Goal: Task Accomplishment & Management: Manage account settings

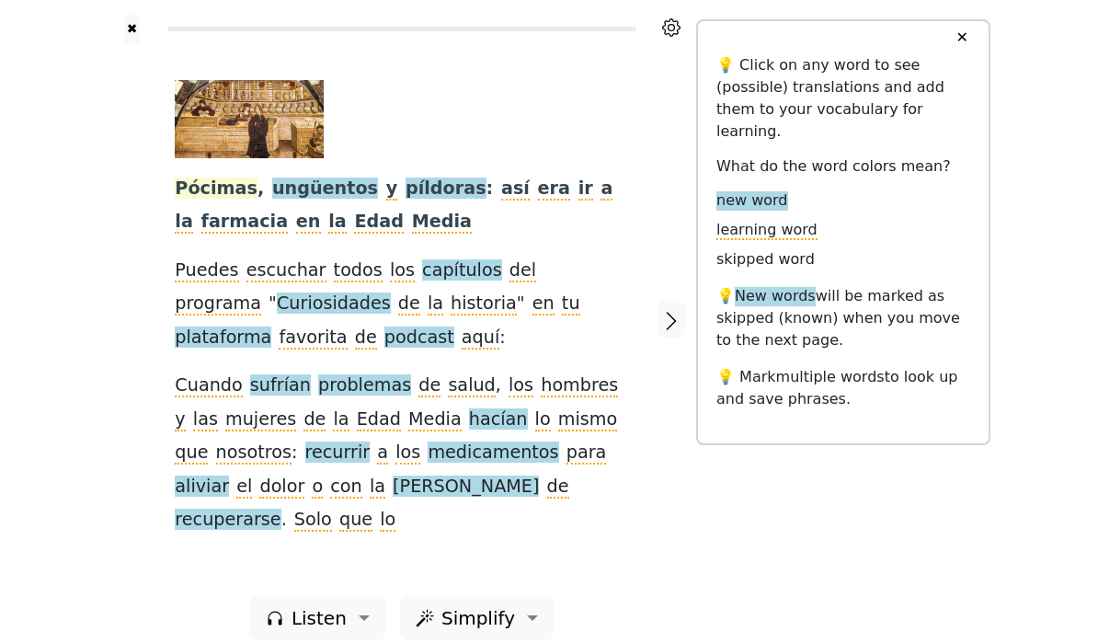
click at [213, 189] on span "Pócimas" at bounding box center [216, 189] width 83 height 23
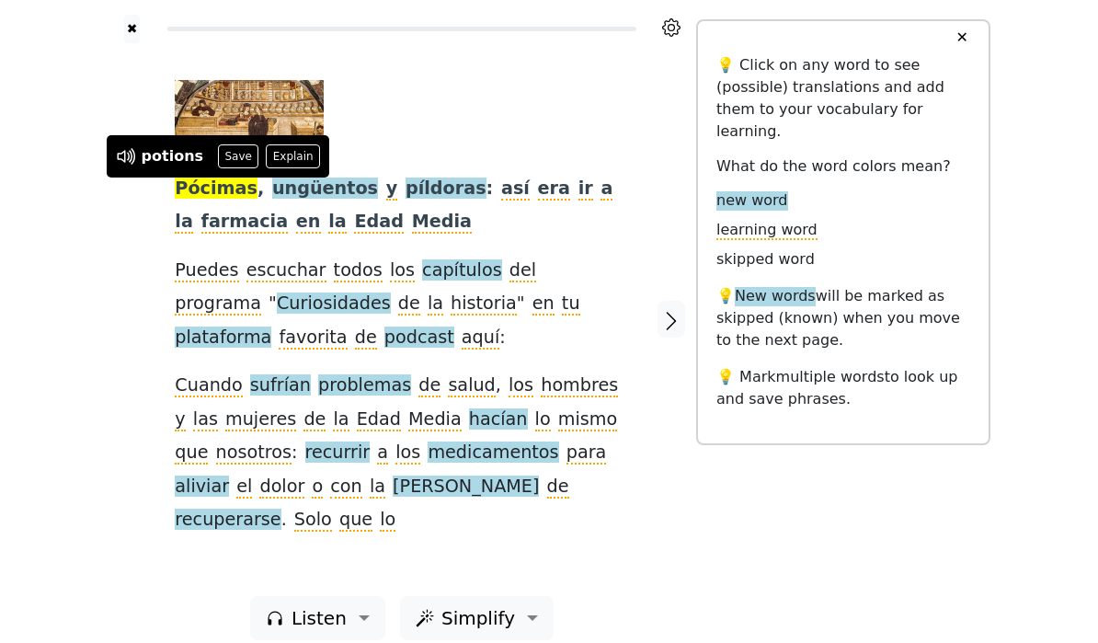
click at [97, 226] on div "✖ Pócimas , ungüentos y píldoras : así era ir a la farmacia en la Edad Media Pu…" at bounding box center [549, 331] width 1098 height 662
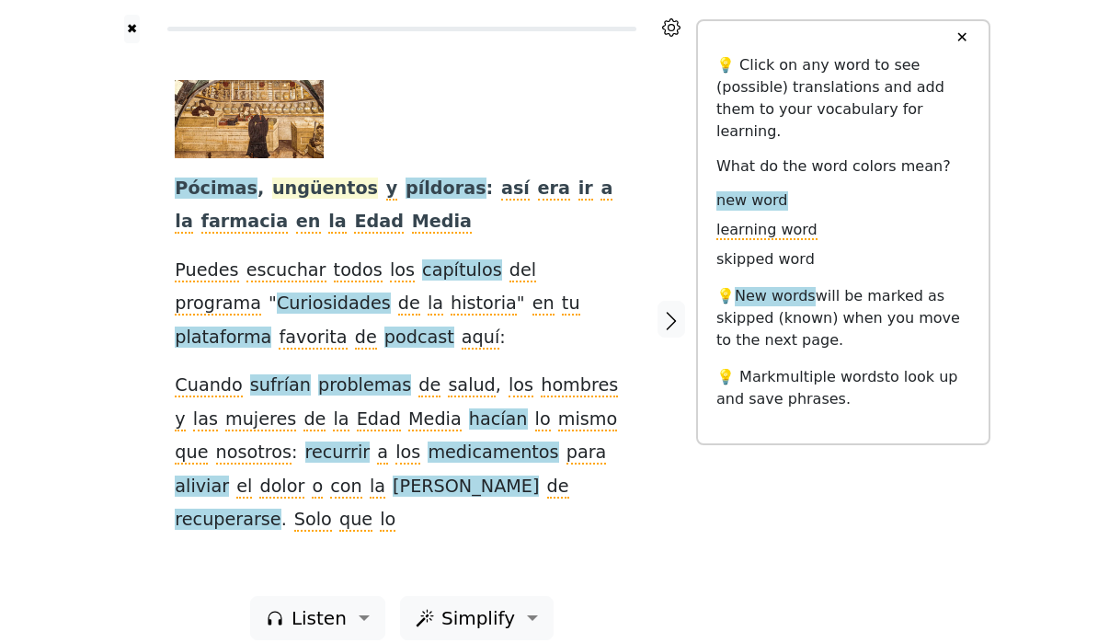
click at [292, 189] on span "ungüentos" at bounding box center [325, 189] width 106 height 23
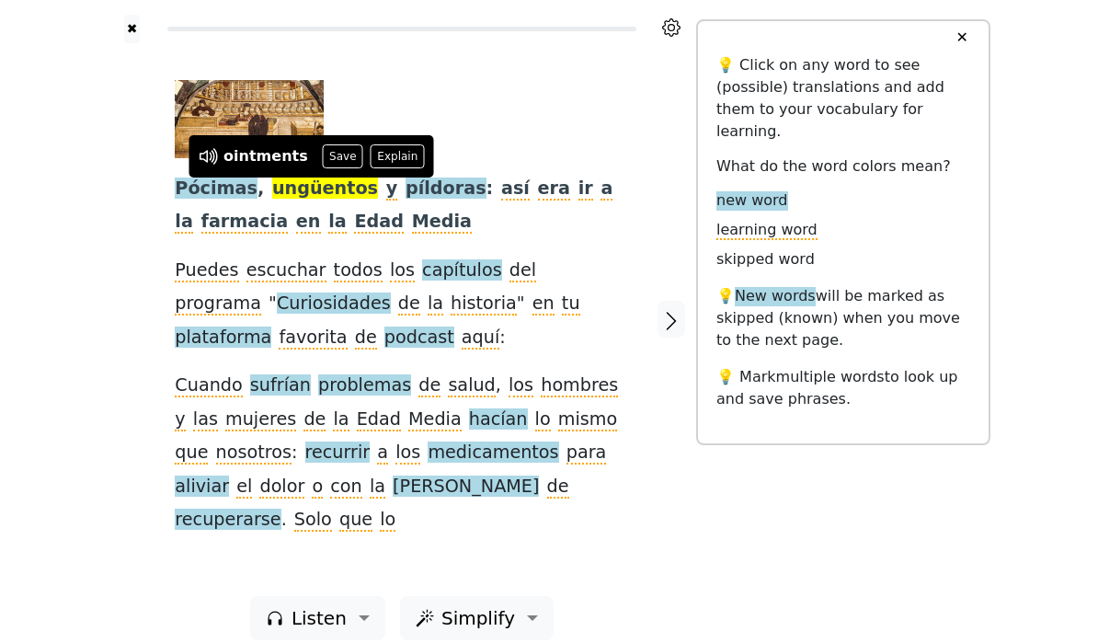
click at [90, 248] on div "✖ Pócimas , ungüentos y píldoras : así era ir a la farmacia en la Edad Media Pu…" at bounding box center [549, 331] width 1098 height 662
click at [134, 36] on button "✖" at bounding box center [132, 29] width 16 height 29
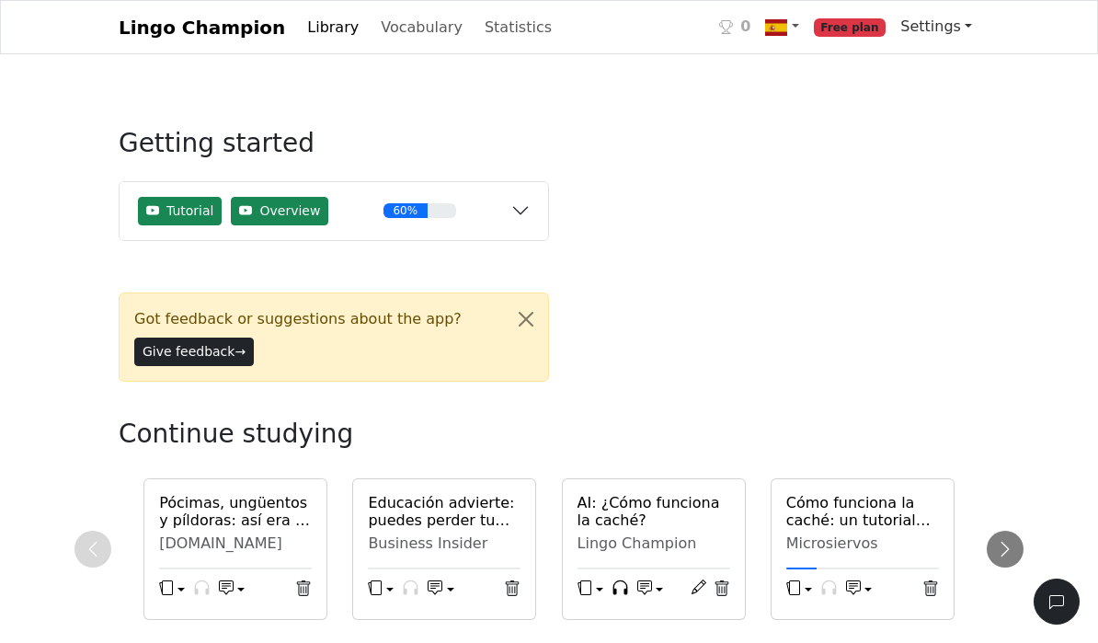
click at [943, 42] on link "Settings" at bounding box center [936, 26] width 86 height 37
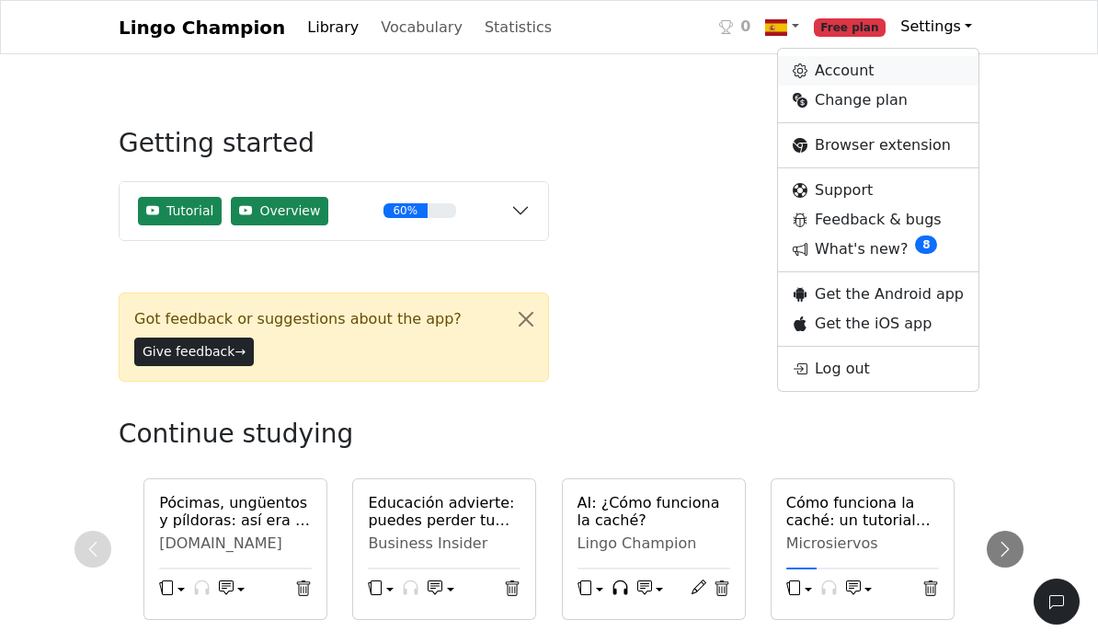
click at [861, 74] on link "Account" at bounding box center [878, 70] width 201 height 29
select select "**********"
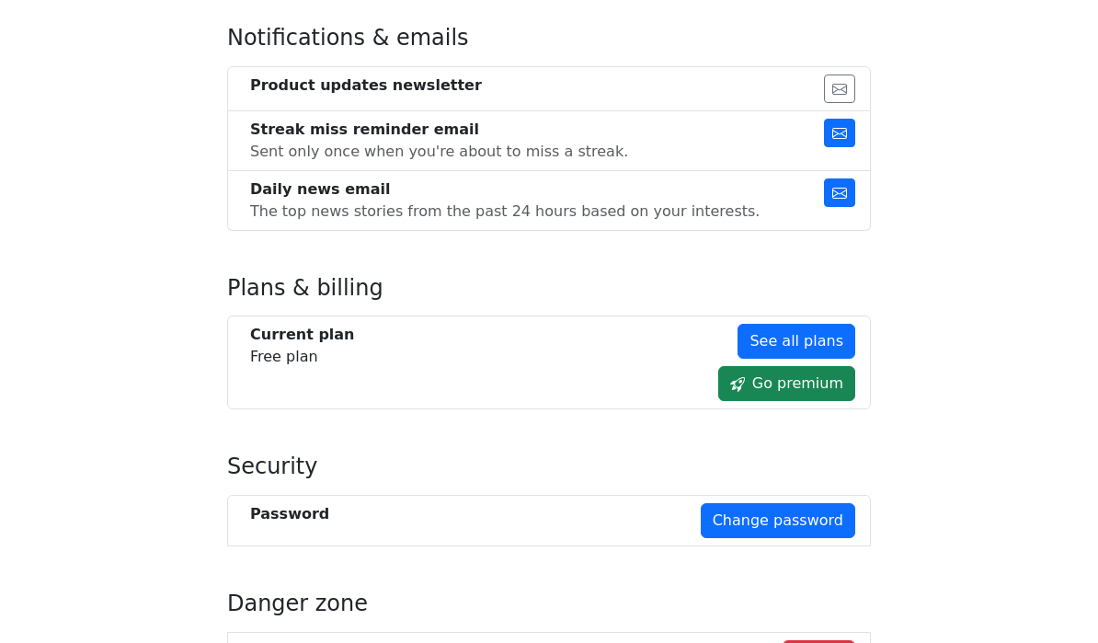
scroll to position [1042, 0]
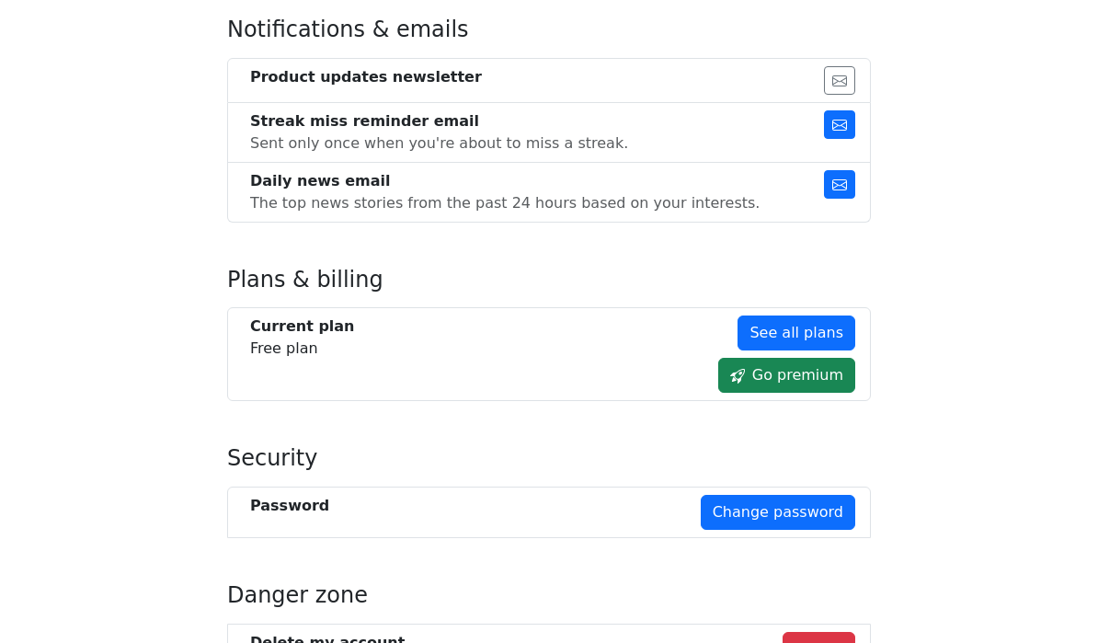
click at [847, 181] on button "button" at bounding box center [839, 184] width 31 height 29
click at [569, 198] on div "The top news stories from the past 24 hours based on your interests." at bounding box center [505, 203] width 510 height 22
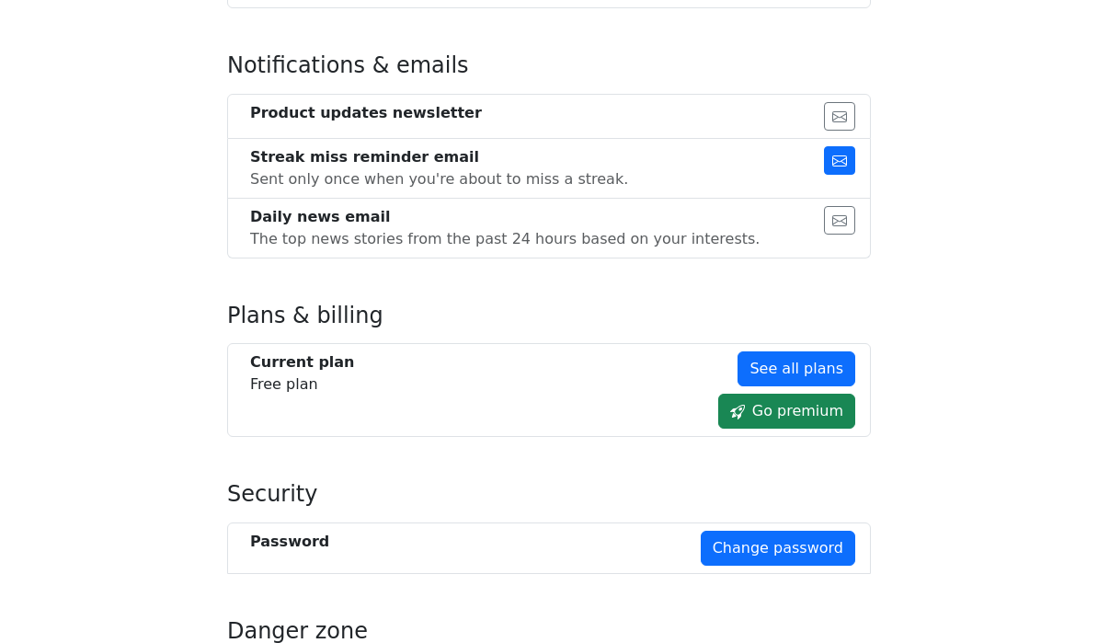
scroll to position [997, 0]
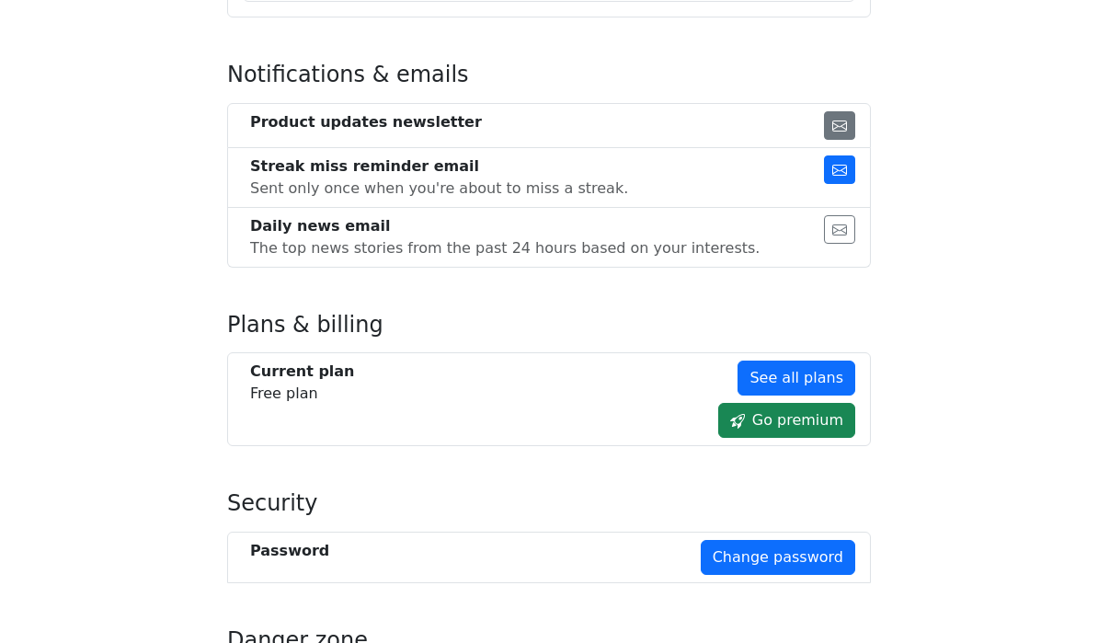
click at [839, 123] on icon "button" at bounding box center [840, 126] width 15 height 11
click at [853, 123] on button "button" at bounding box center [839, 125] width 31 height 29
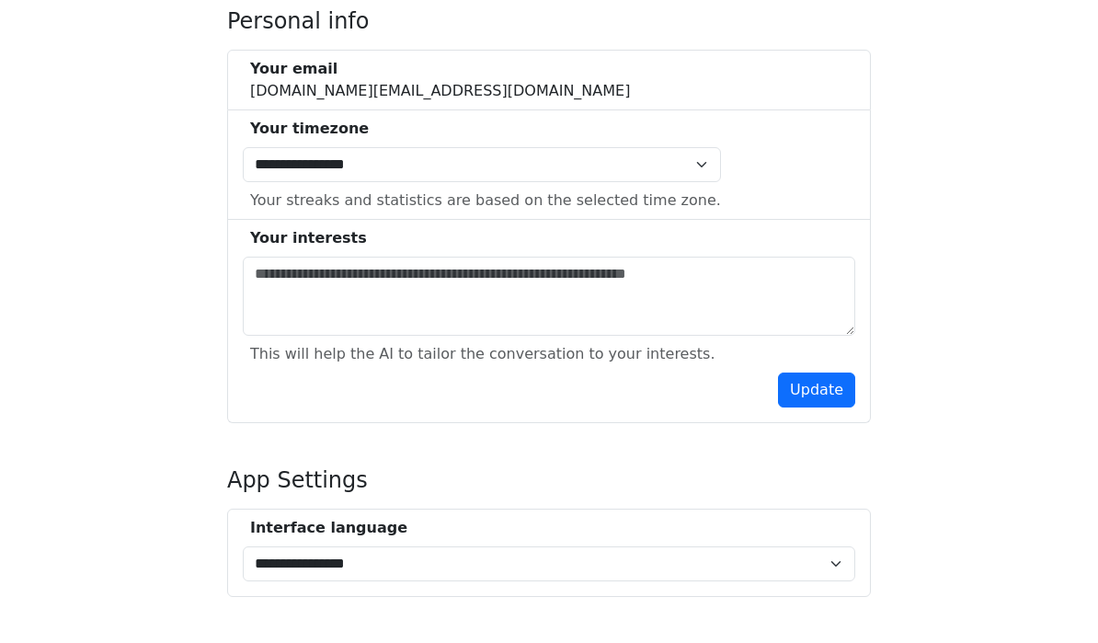
scroll to position [419, 0]
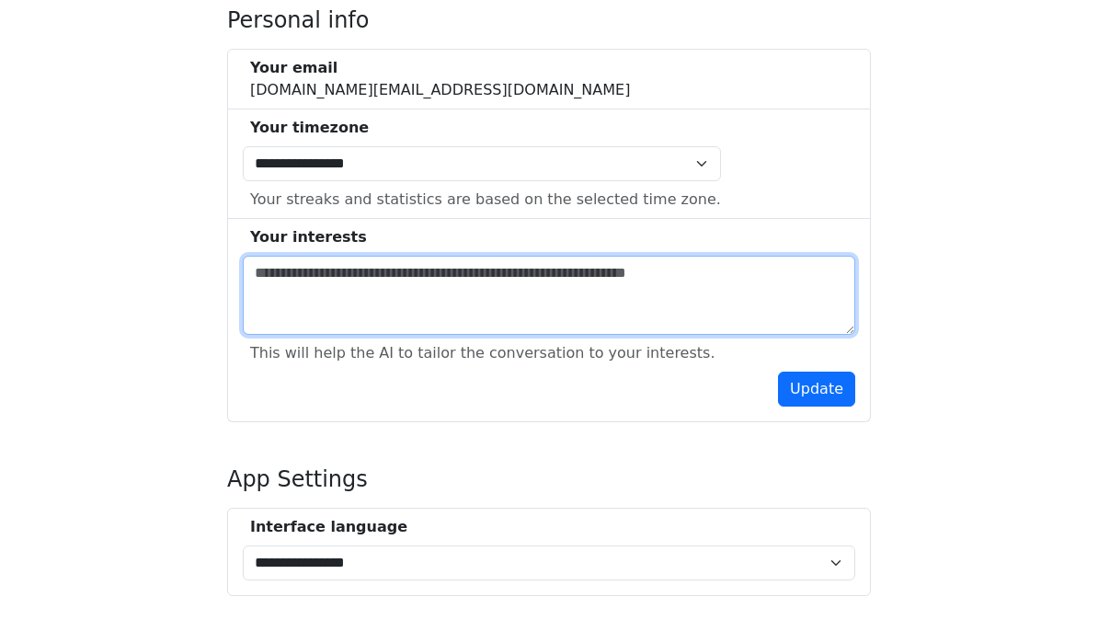
click at [778, 282] on textarea at bounding box center [549, 295] width 613 height 79
type textarea "*"
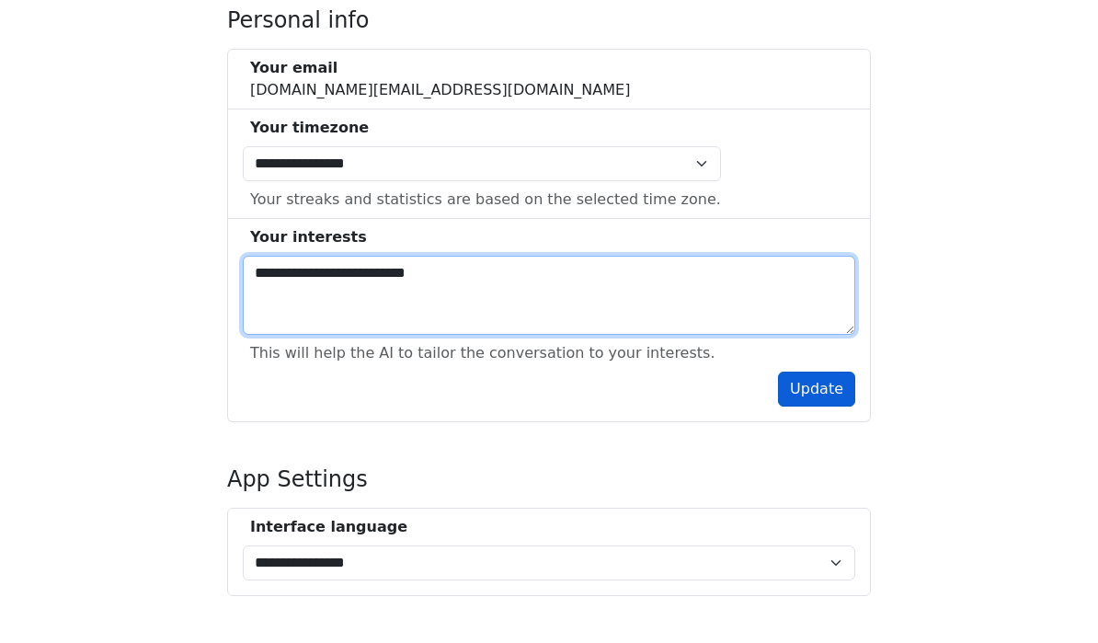
type textarea "**********"
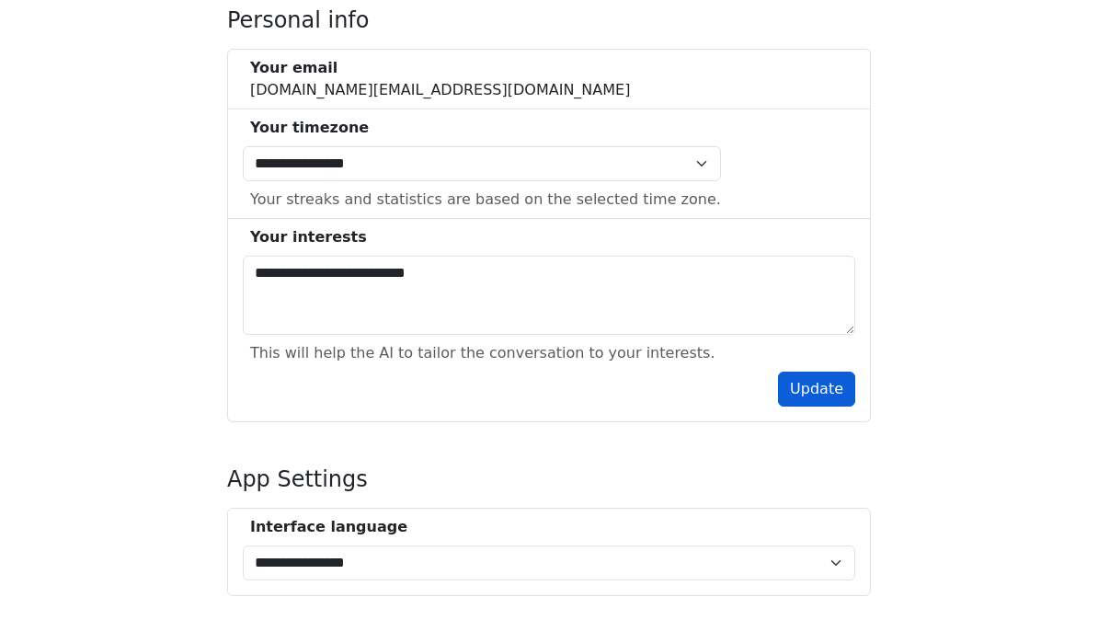
click at [822, 385] on button "Update" at bounding box center [816, 389] width 77 height 35
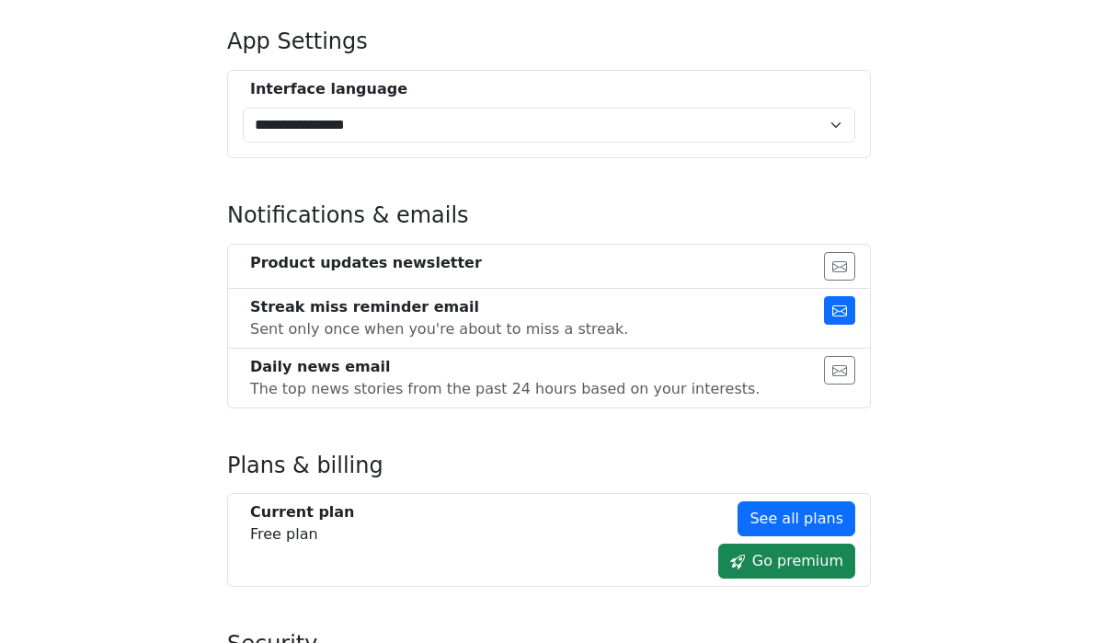
scroll to position [863, 0]
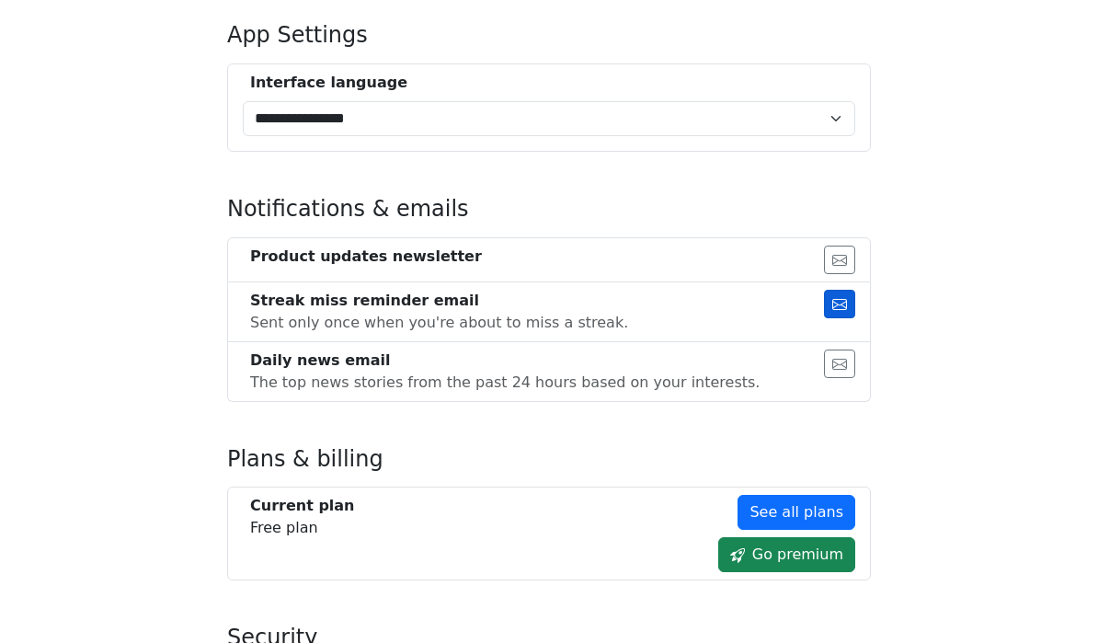
click at [834, 298] on icon "button" at bounding box center [840, 304] width 15 height 15
click at [846, 351] on button "button" at bounding box center [839, 364] width 31 height 29
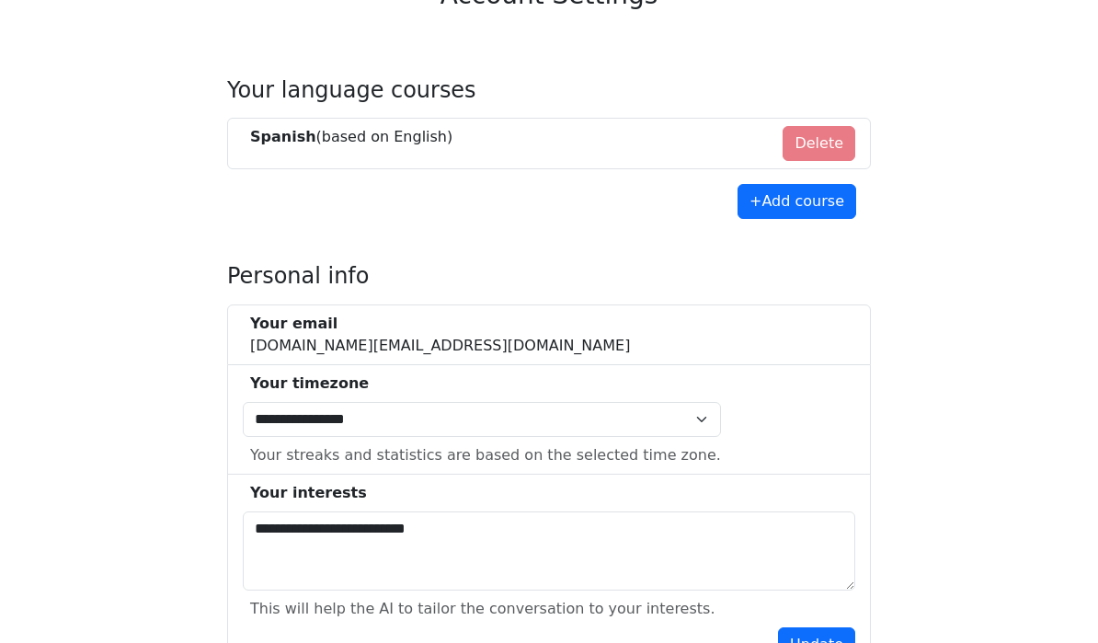
scroll to position [162, 0]
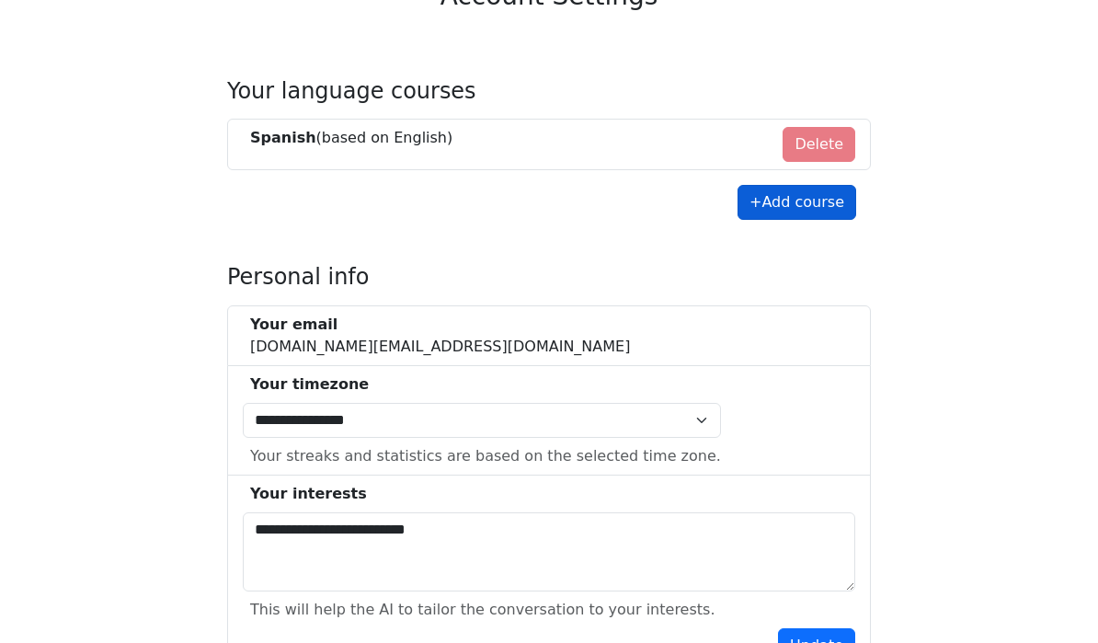
click at [815, 199] on button "+ Add course" at bounding box center [797, 202] width 119 height 35
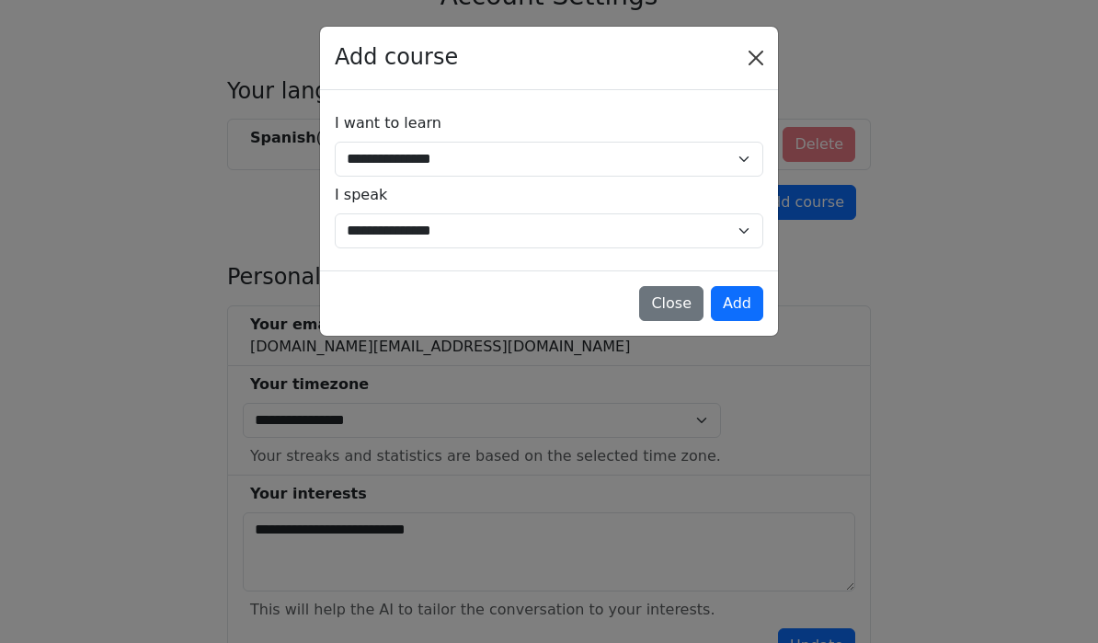
click at [753, 56] on button "Close" at bounding box center [755, 57] width 29 height 29
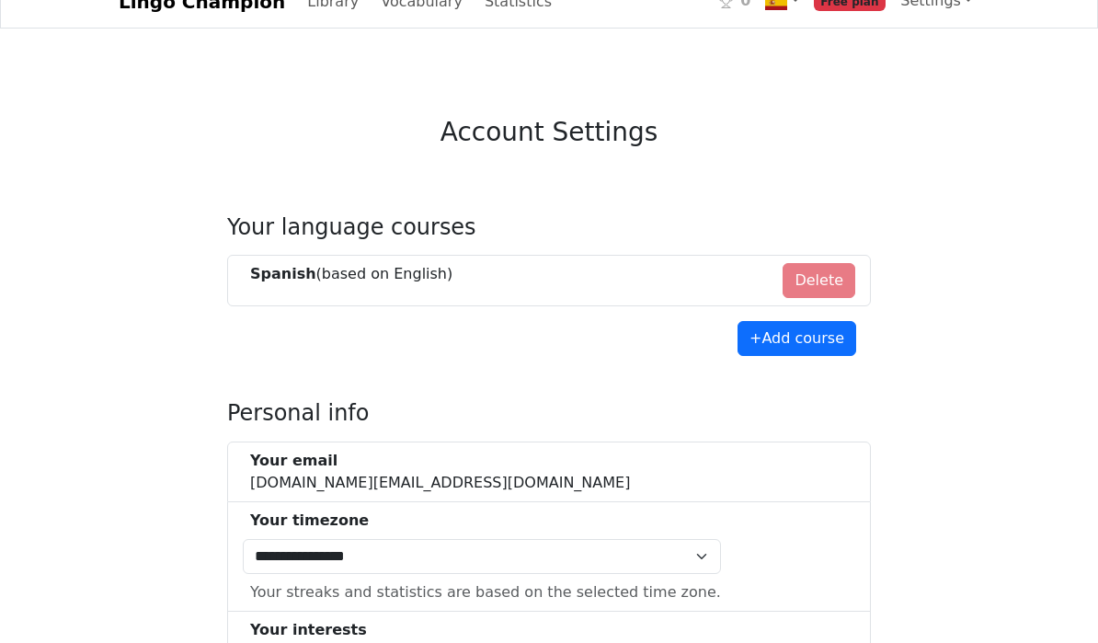
scroll to position [0, 0]
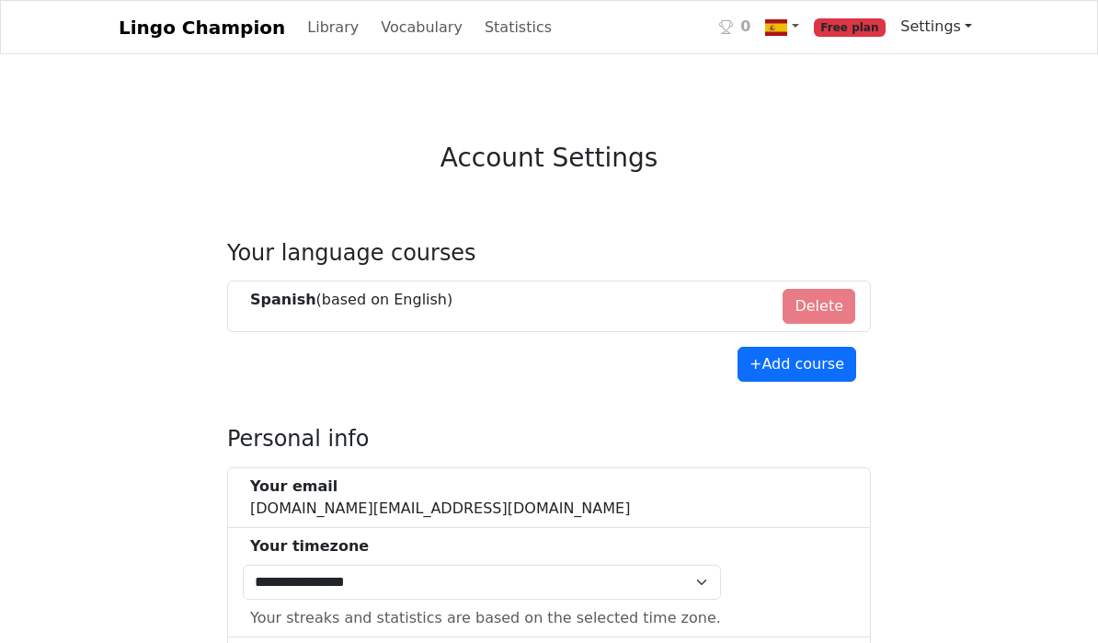
click at [938, 31] on link "Settings" at bounding box center [936, 26] width 86 height 37
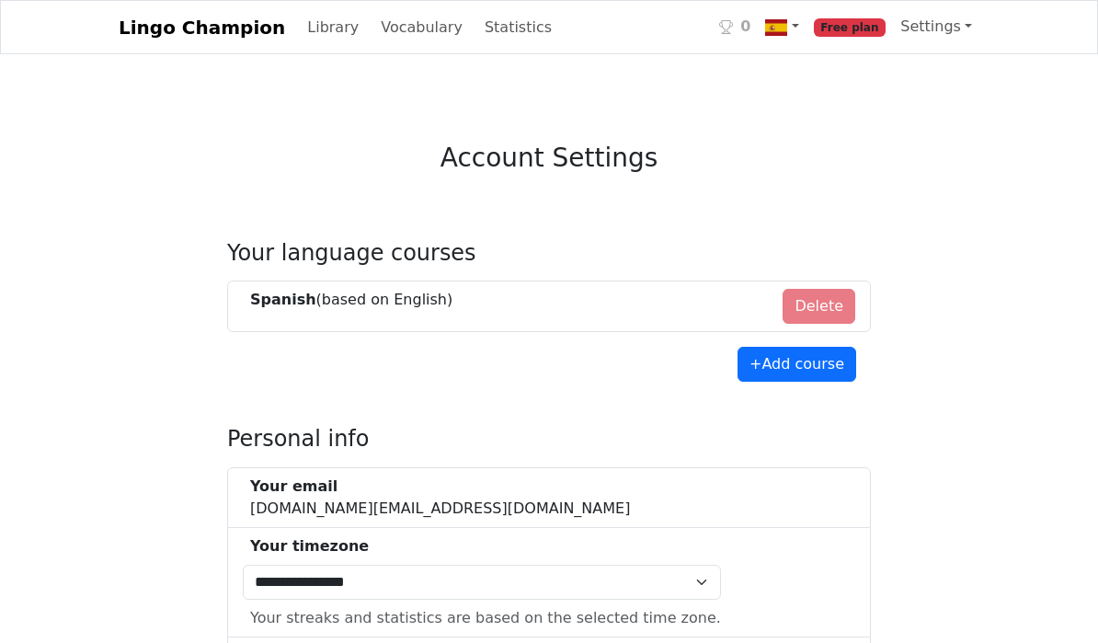
select select "**********"
click at [317, 34] on link "Library" at bounding box center [333, 27] width 66 height 37
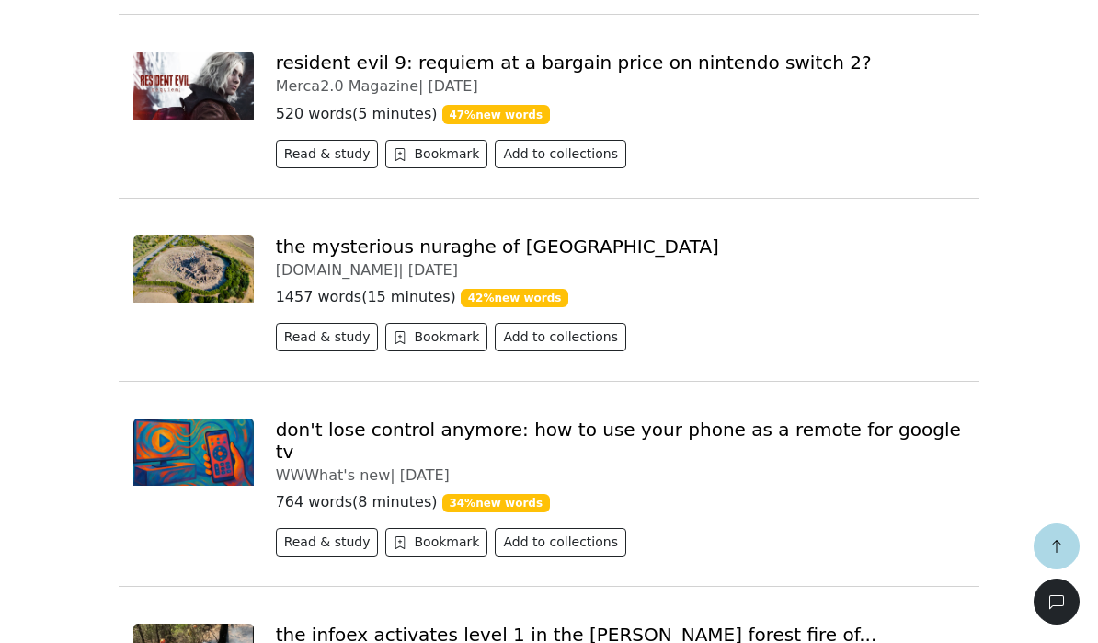
scroll to position [2217, 0]
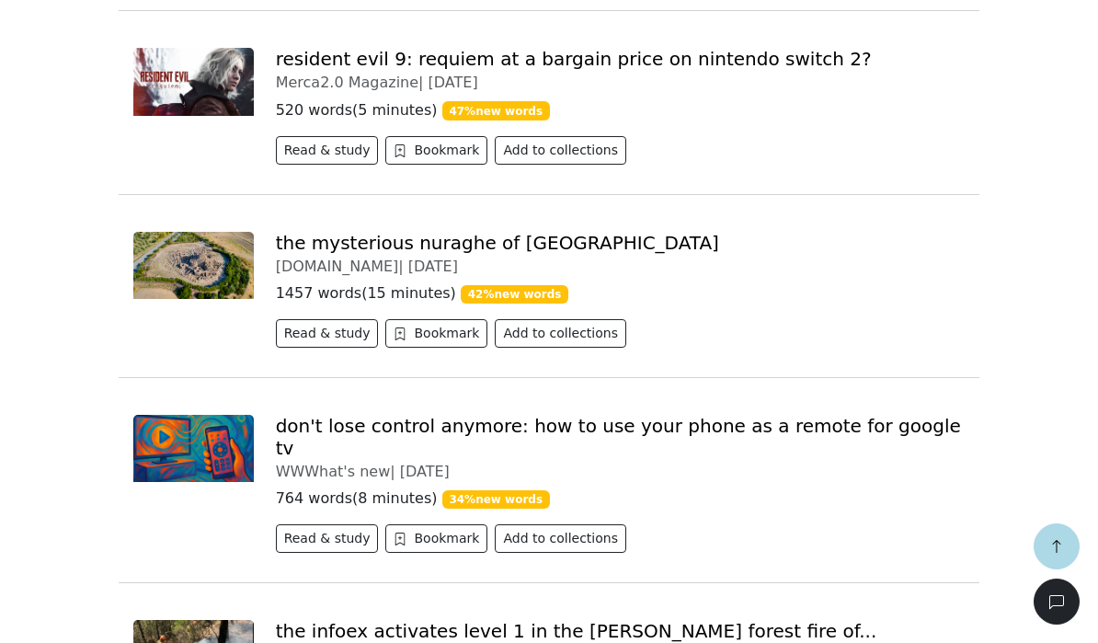
click at [816, 415] on link "don't lose control anymore: how to use your phone as a remote for google tv" at bounding box center [618, 437] width 685 height 44
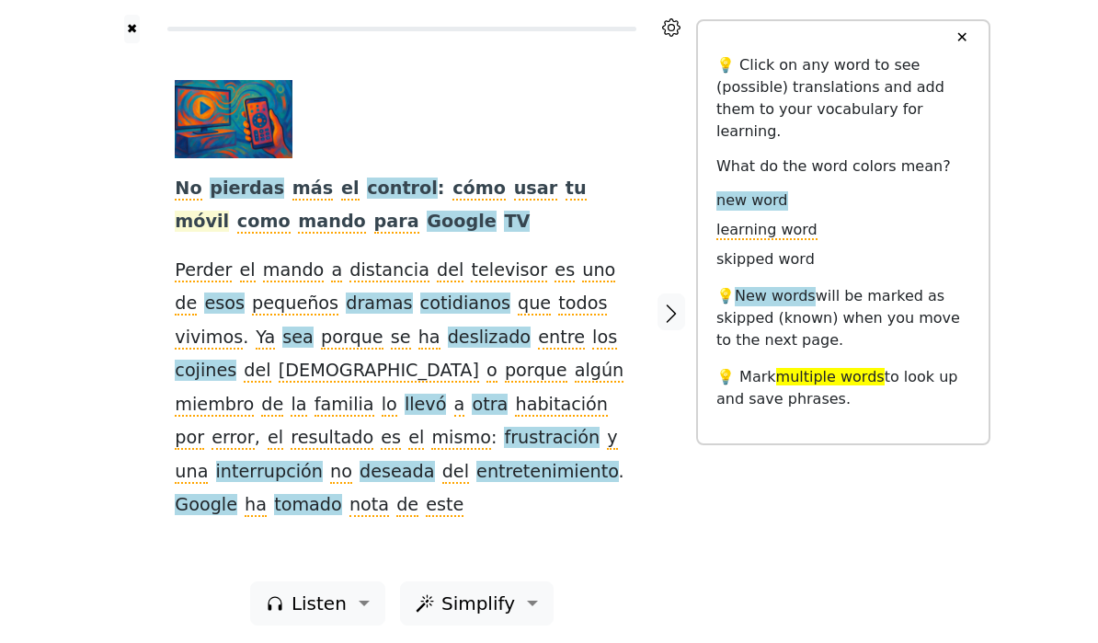
click at [229, 211] on span "móvil" at bounding box center [202, 222] width 54 height 23
